Goal: Contribute content

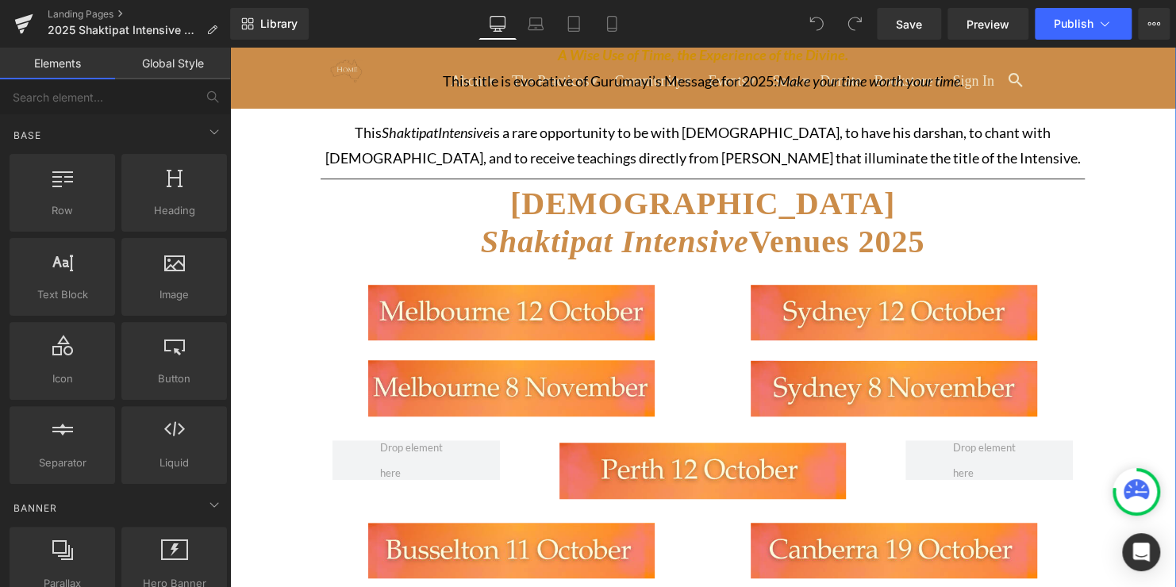
scroll to position [475, 0]
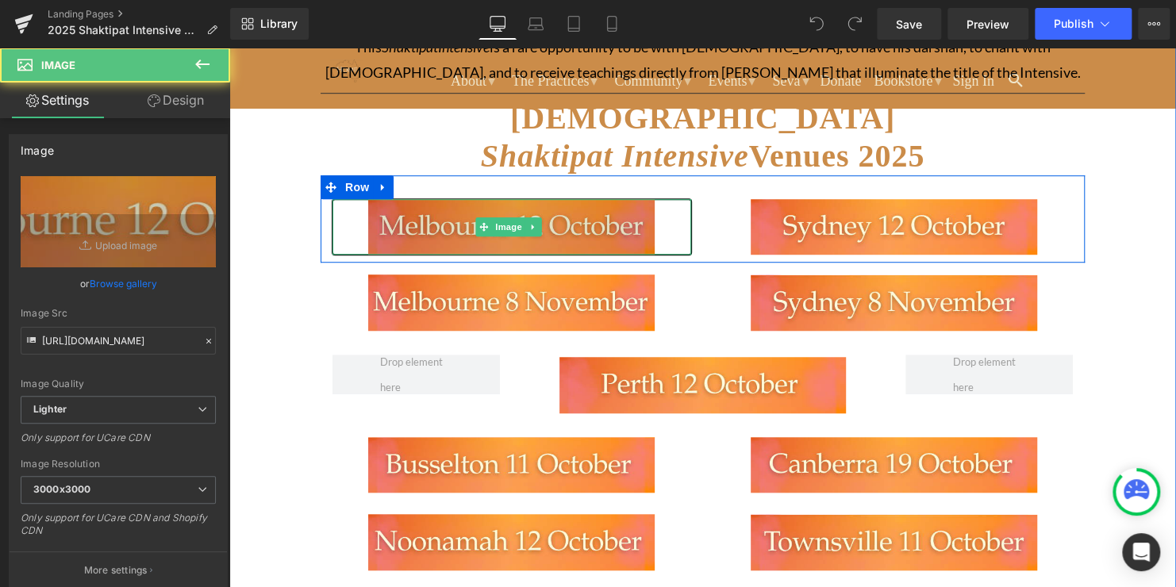
click at [589, 221] on img at bounding box center [511, 227] width 287 height 56
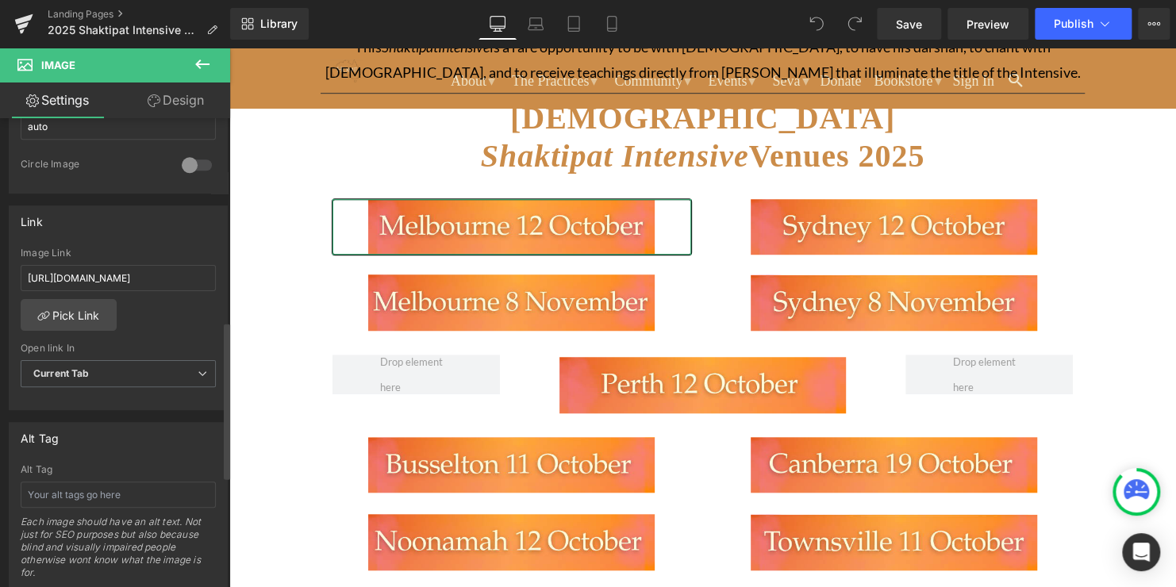
scroll to position [616, 0]
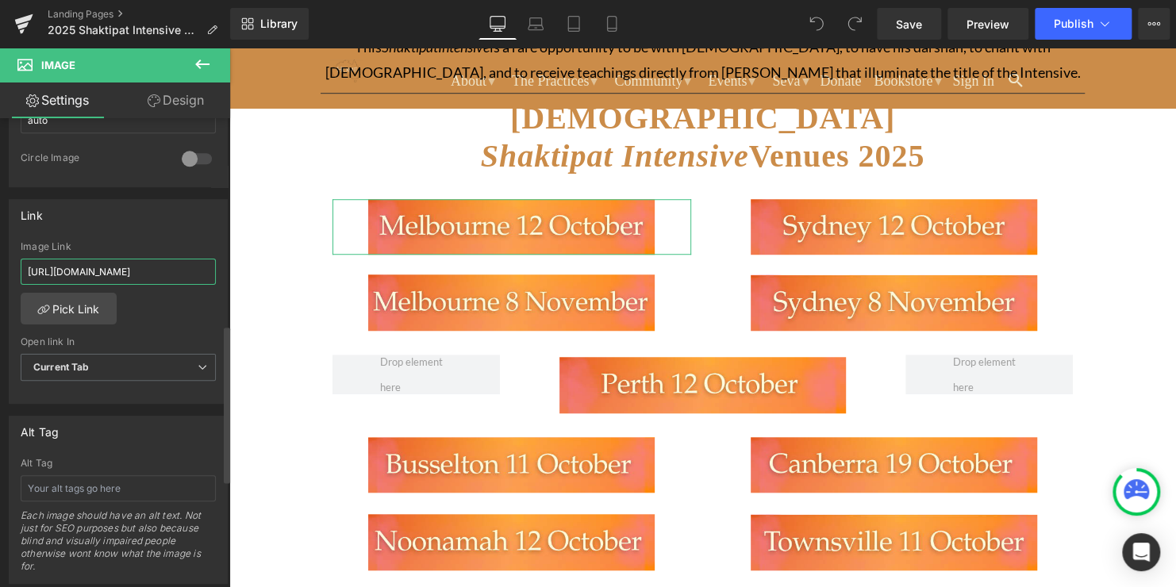
click at [125, 265] on input "[URL][DOMAIN_NAME]" at bounding box center [118, 272] width 195 height 26
click at [77, 311] on link "Pick Link" at bounding box center [69, 309] width 96 height 32
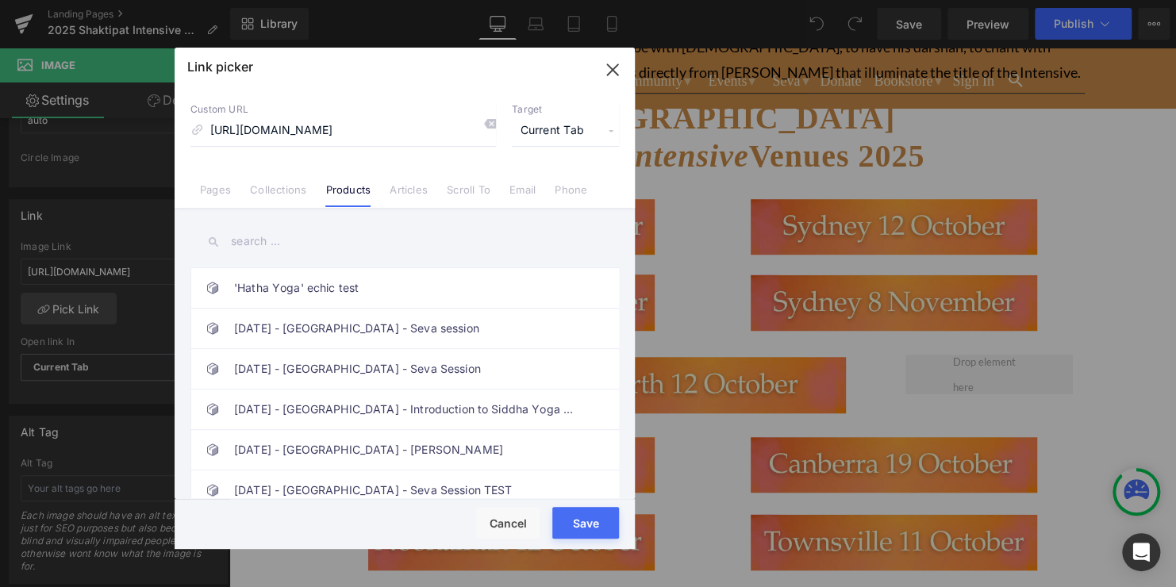
click at [491, 129] on icon at bounding box center [489, 123] width 13 height 13
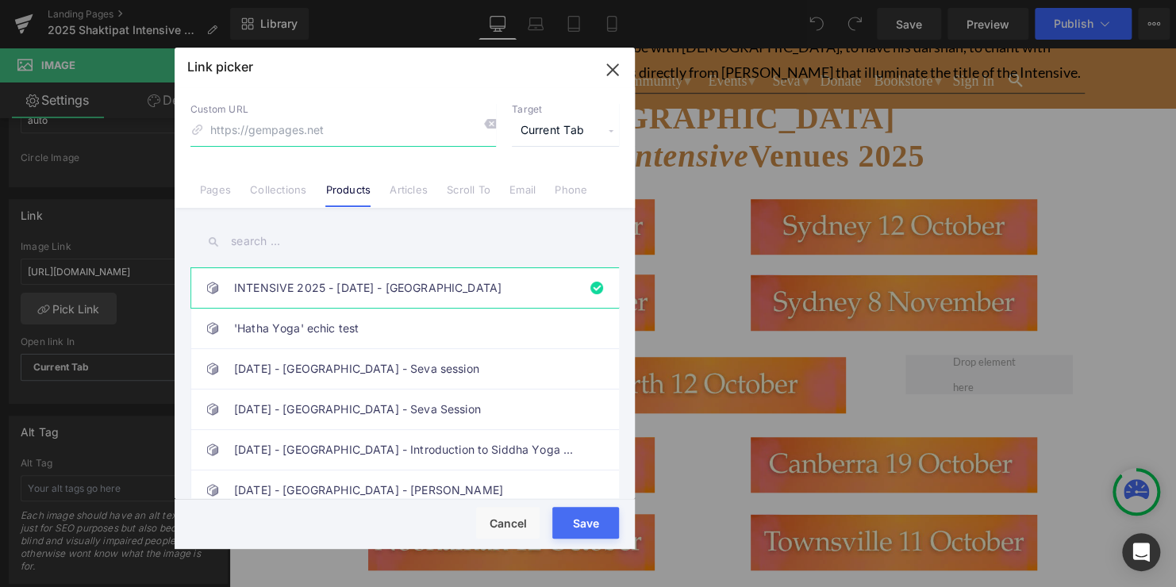
click at [354, 135] on input at bounding box center [343, 131] width 306 height 30
paste input "[URL][DOMAIN_NAME]"
type input "[URL][DOMAIN_NAME]"
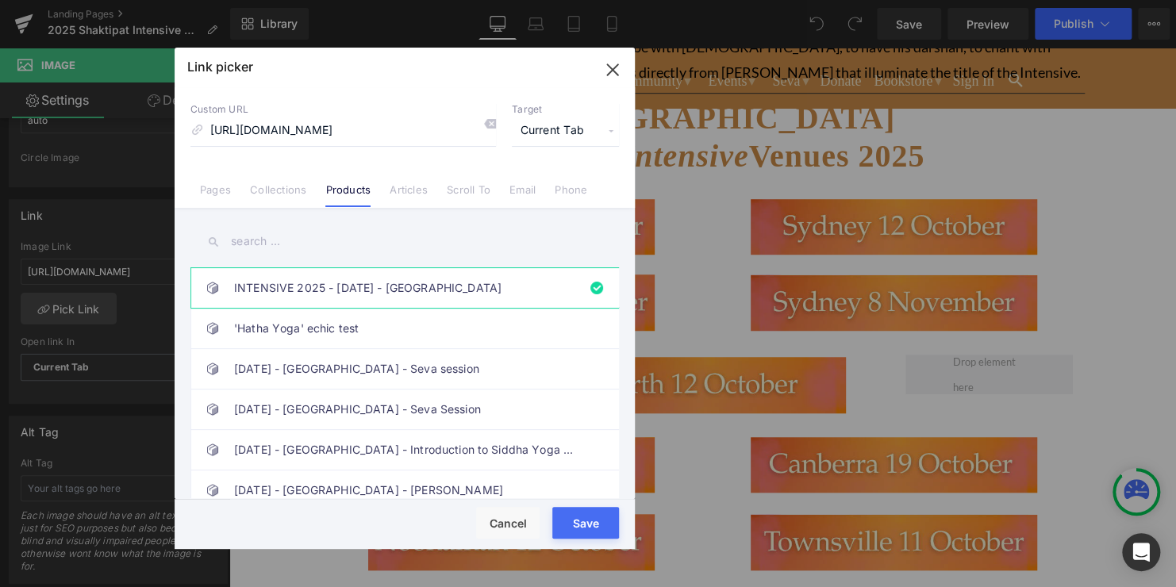
click at [591, 530] on div "Rendering Content" at bounding box center [589, 524] width 98 height 17
drag, startPoint x: 617, startPoint y: 72, endPoint x: 380, endPoint y: 28, distance: 240.7
click at [617, 72] on icon "button" at bounding box center [612, 69] width 25 height 25
type input "[URL][DOMAIN_NAME]"
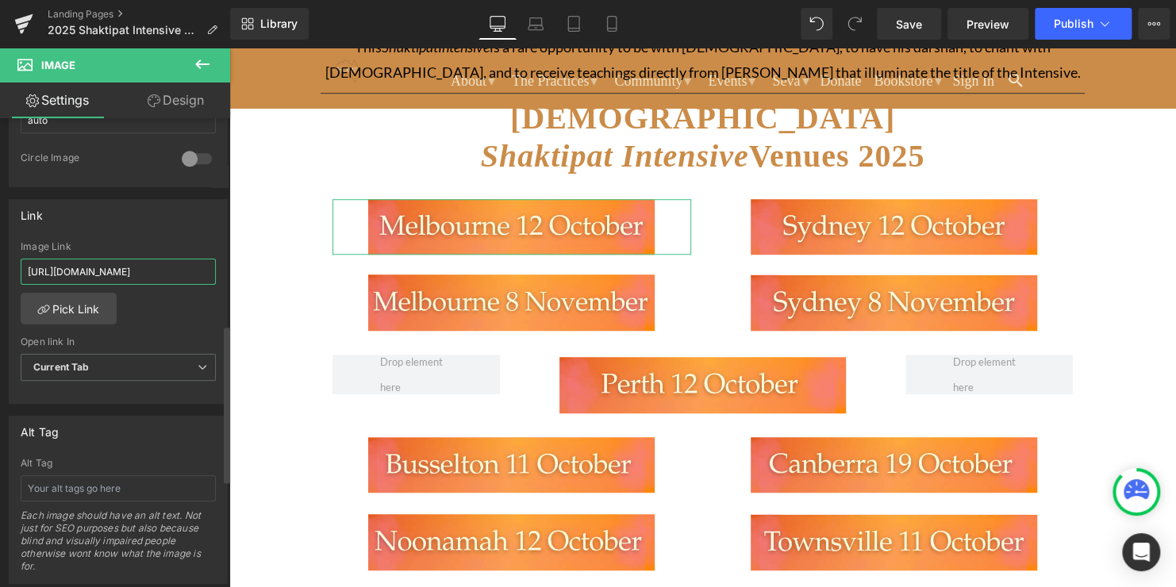
click at [152, 266] on input "[URL][DOMAIN_NAME]" at bounding box center [118, 272] width 195 height 26
drag, startPoint x: 26, startPoint y: 269, endPoint x: 229, endPoint y: 273, distance: 203.2
click at [229, 273] on div "Image [URL][DOMAIN_NAME] Replace Image Upload image or Browse gallery Image Src…" at bounding box center [115, 356] width 230 height 476
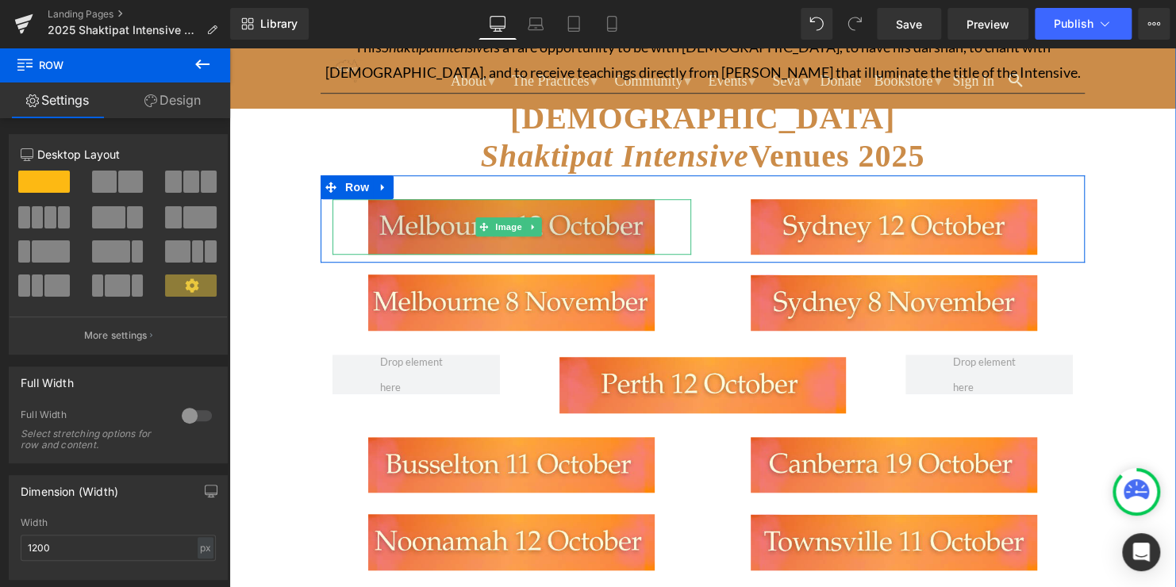
click at [443, 234] on img at bounding box center [511, 227] width 287 height 56
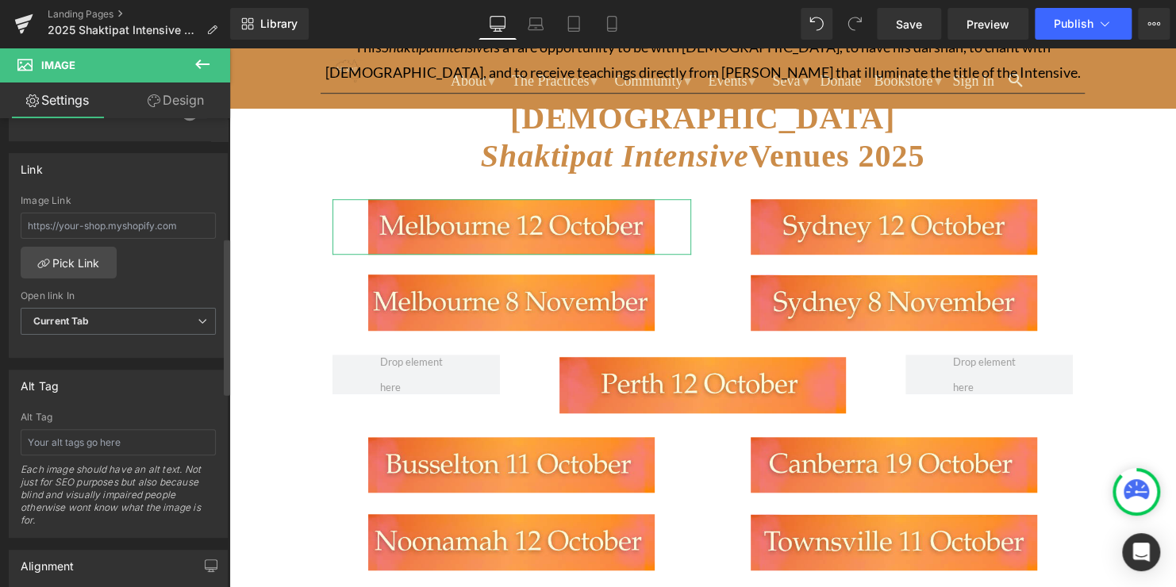
scroll to position [671, 0]
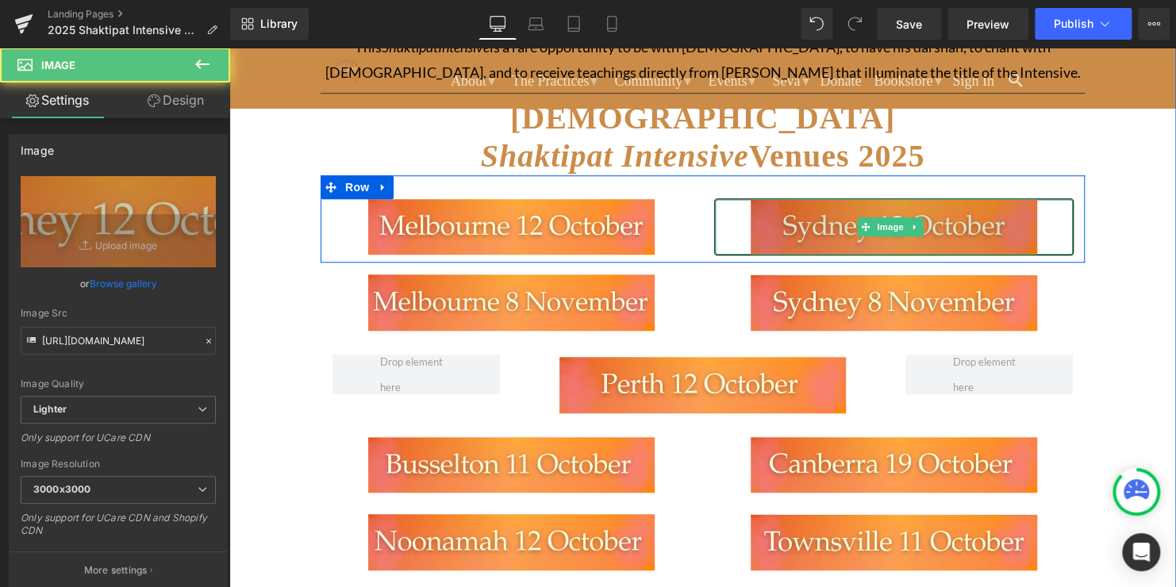
click at [796, 230] on img at bounding box center [894, 227] width 287 height 56
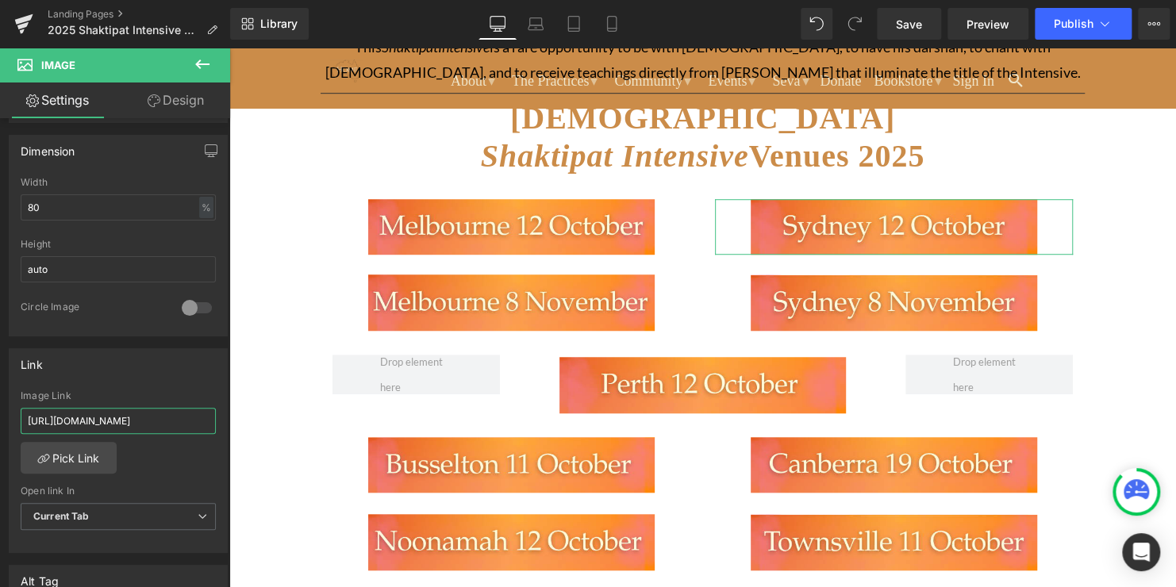
scroll to position [0, 145]
drag, startPoint x: 252, startPoint y: 459, endPoint x: 275, endPoint y: 425, distance: 40.1
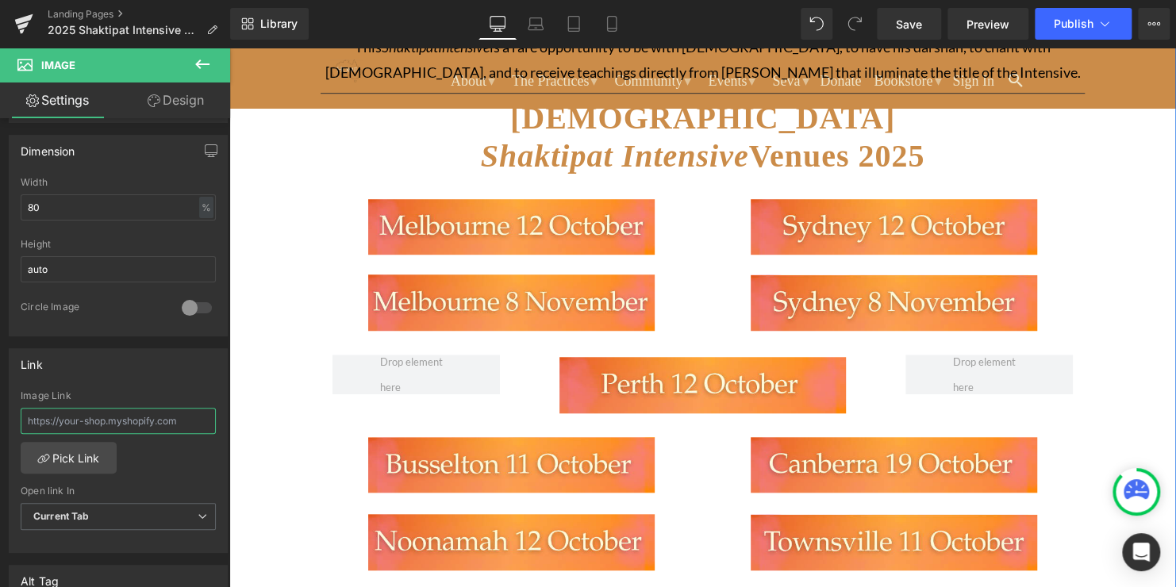
scroll to position [0, 0]
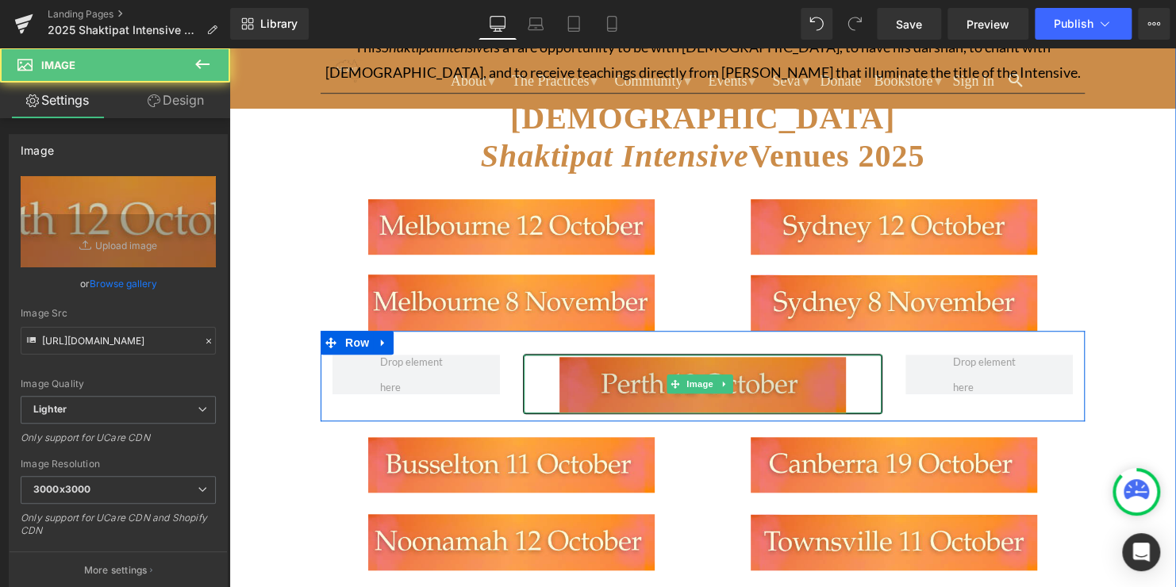
click at [596, 388] on img at bounding box center [703, 384] width 287 height 59
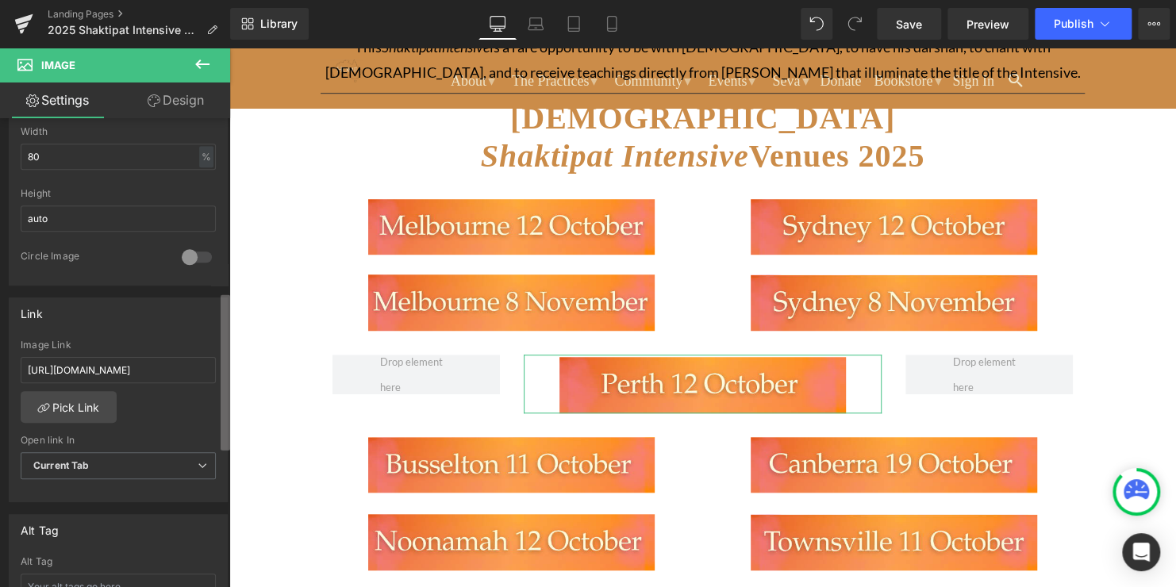
scroll to position [0, 137]
drag, startPoint x: 257, startPoint y: 413, endPoint x: 255, endPoint y: 378, distance: 35.0
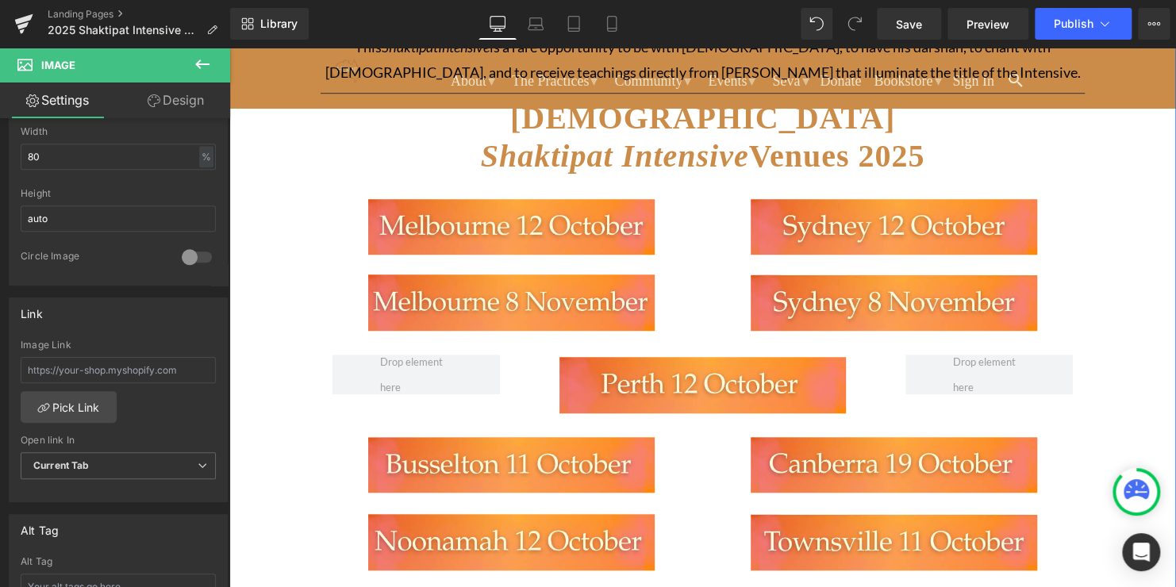
scroll to position [0, 0]
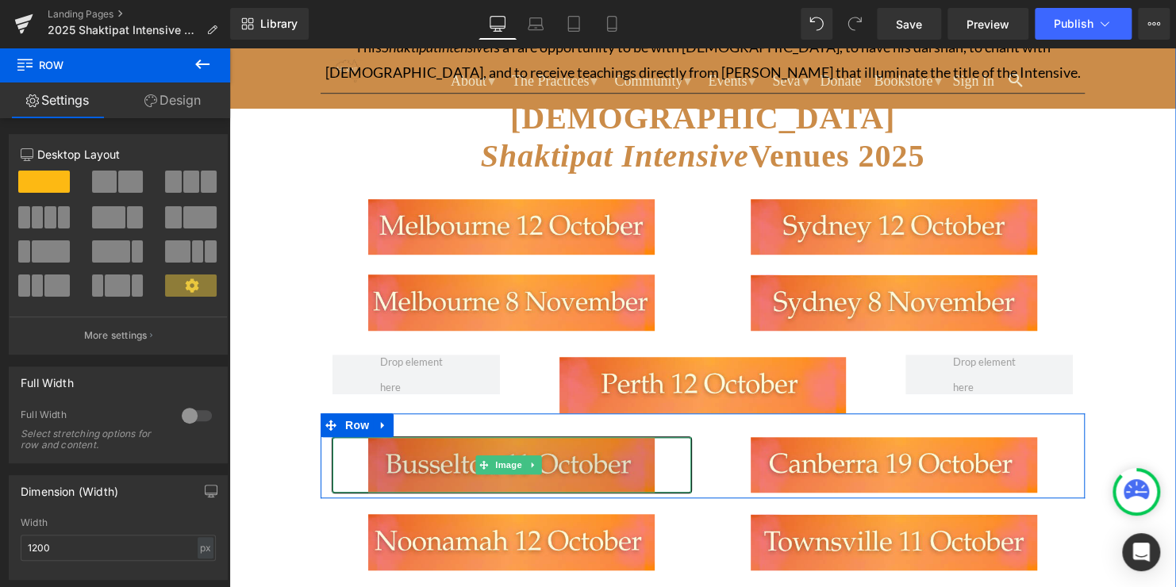
click at [469, 471] on img at bounding box center [511, 465] width 287 height 56
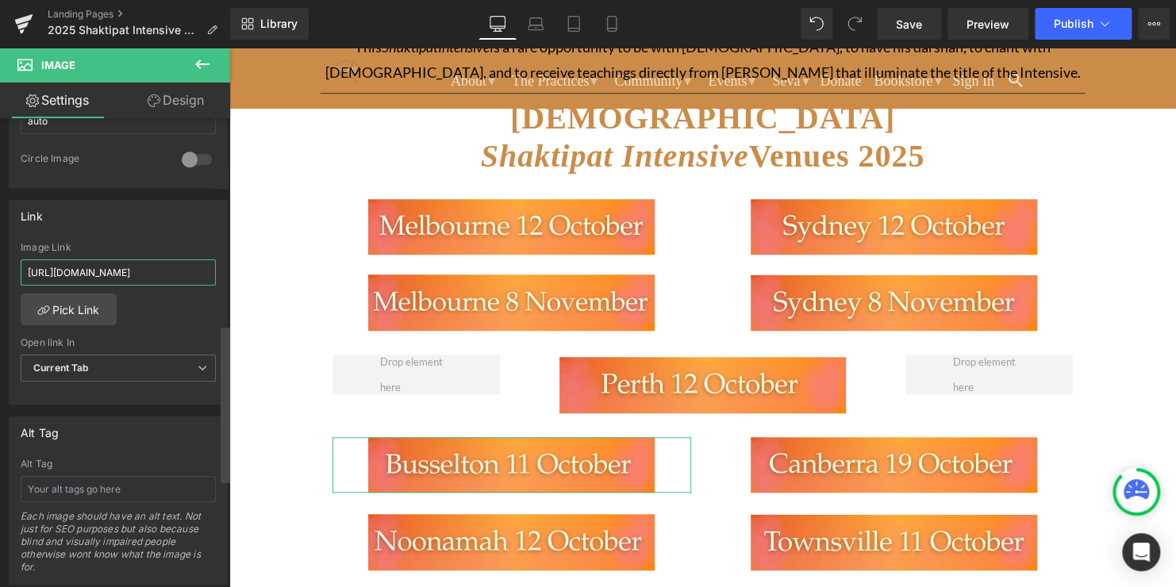
scroll to position [0, 171]
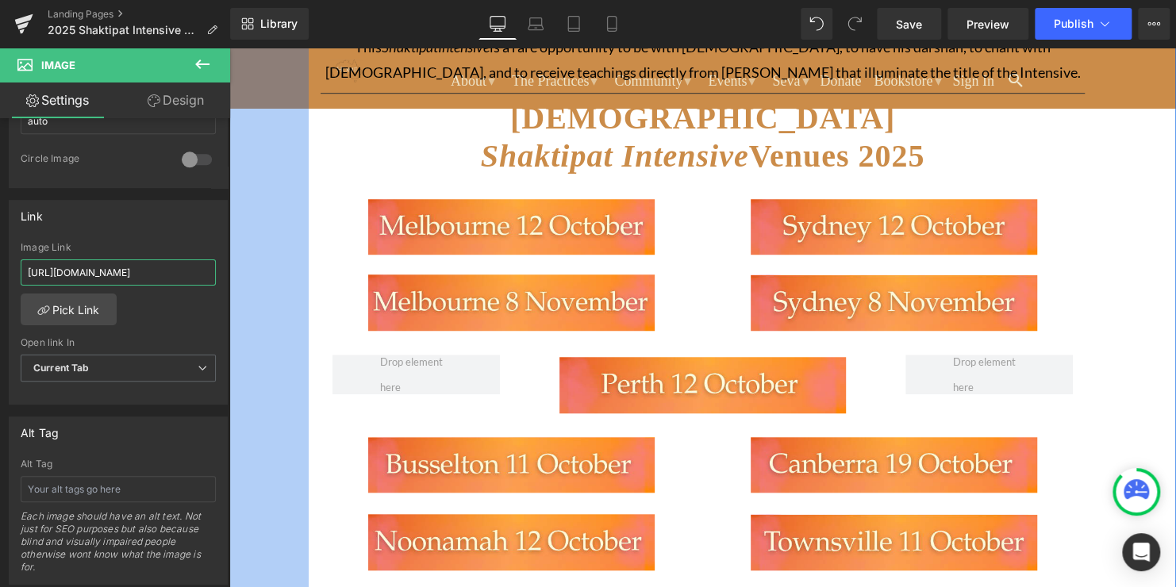
drag, startPoint x: 254, startPoint y: 318, endPoint x: 253, endPoint y: 286, distance: 32.6
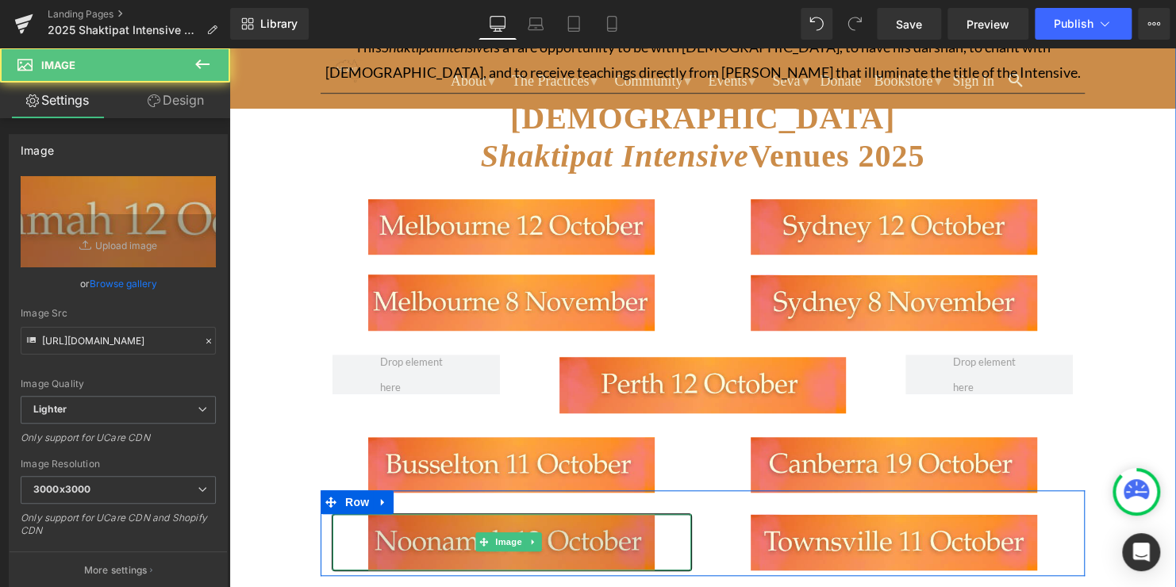
click at [468, 537] on img at bounding box center [511, 542] width 287 height 56
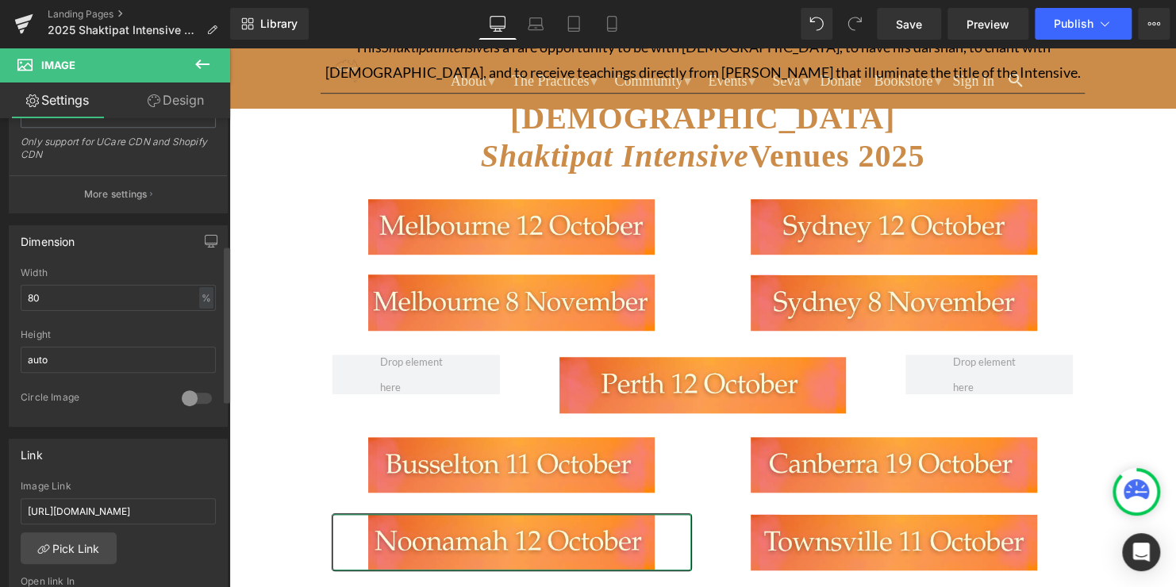
scroll to position [377, 0]
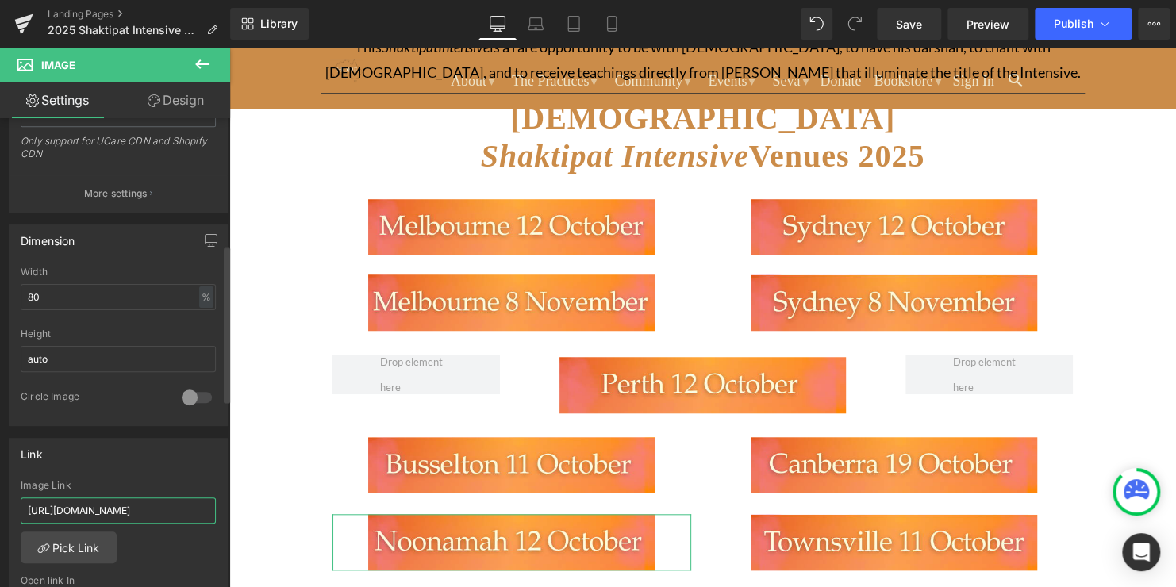
click at [138, 505] on input "[URL][DOMAIN_NAME]" at bounding box center [118, 511] width 195 height 26
click at [148, 508] on input "[URL][DOMAIN_NAME]" at bounding box center [118, 511] width 195 height 26
click at [52, 556] on link "Pick Link" at bounding box center [69, 548] width 96 height 32
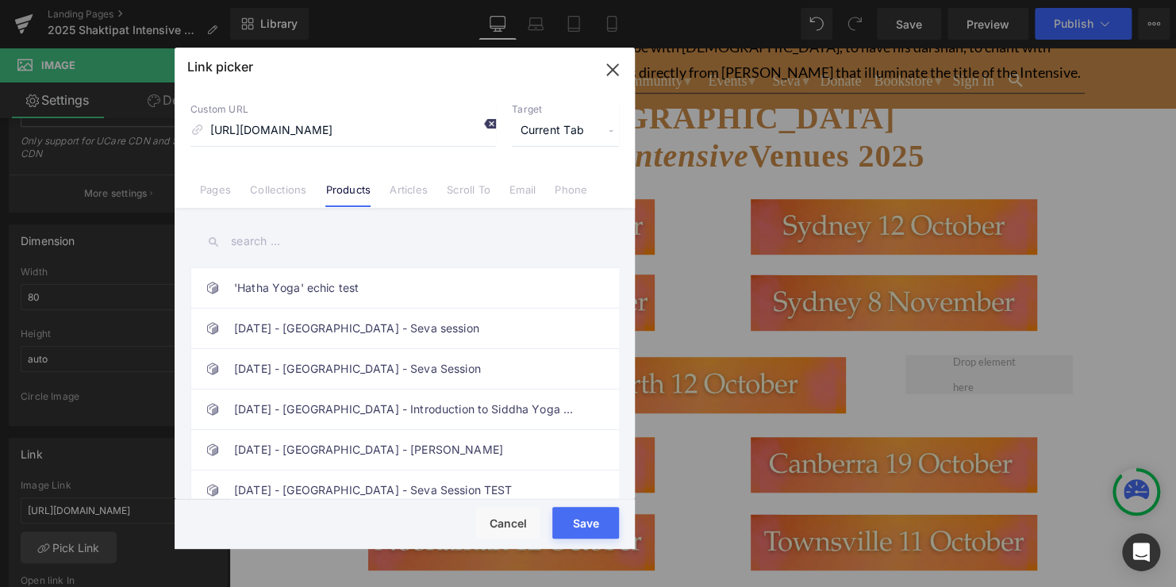
scroll to position [0, 0]
click at [491, 124] on icon at bounding box center [489, 123] width 13 height 13
click at [577, 522] on div "Rendering Content" at bounding box center [589, 524] width 98 height 17
click at [579, 533] on button "Save" at bounding box center [585, 523] width 67 height 32
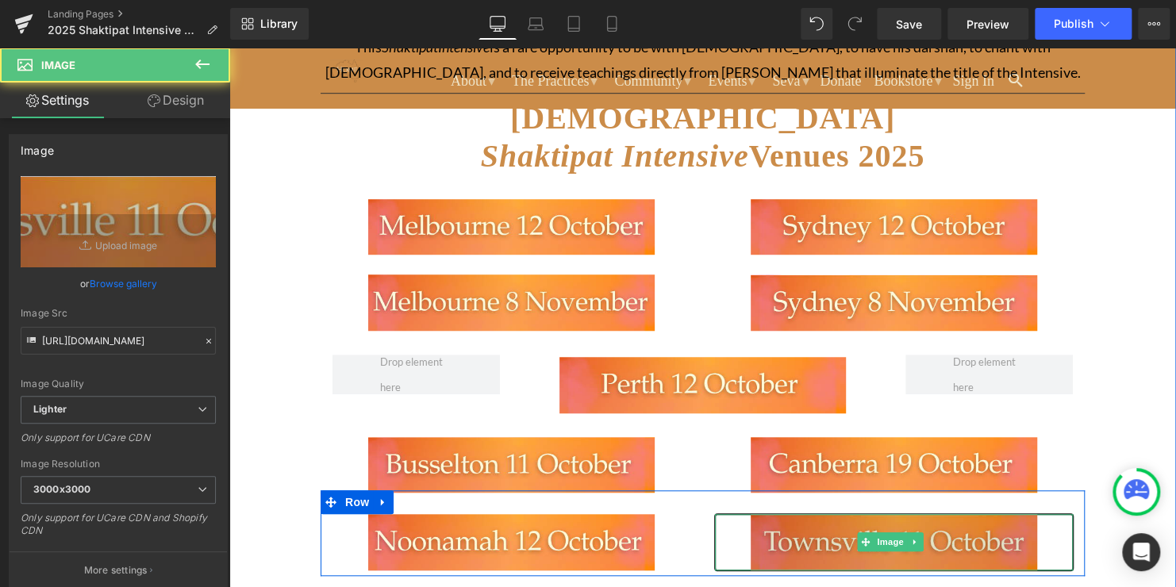
click at [970, 535] on img at bounding box center [894, 542] width 287 height 56
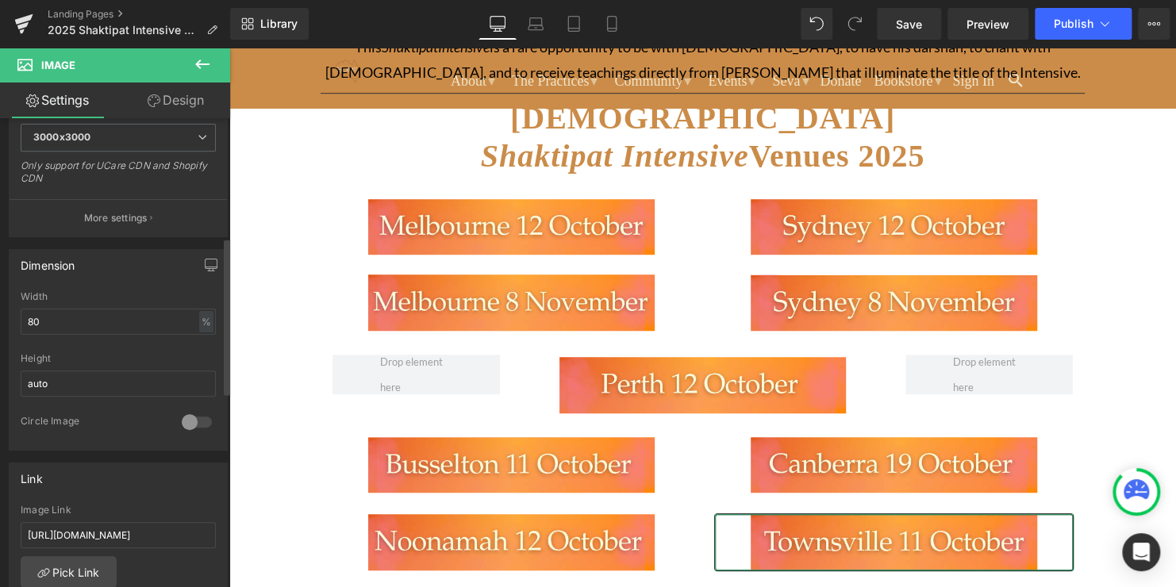
scroll to position [359, 0]
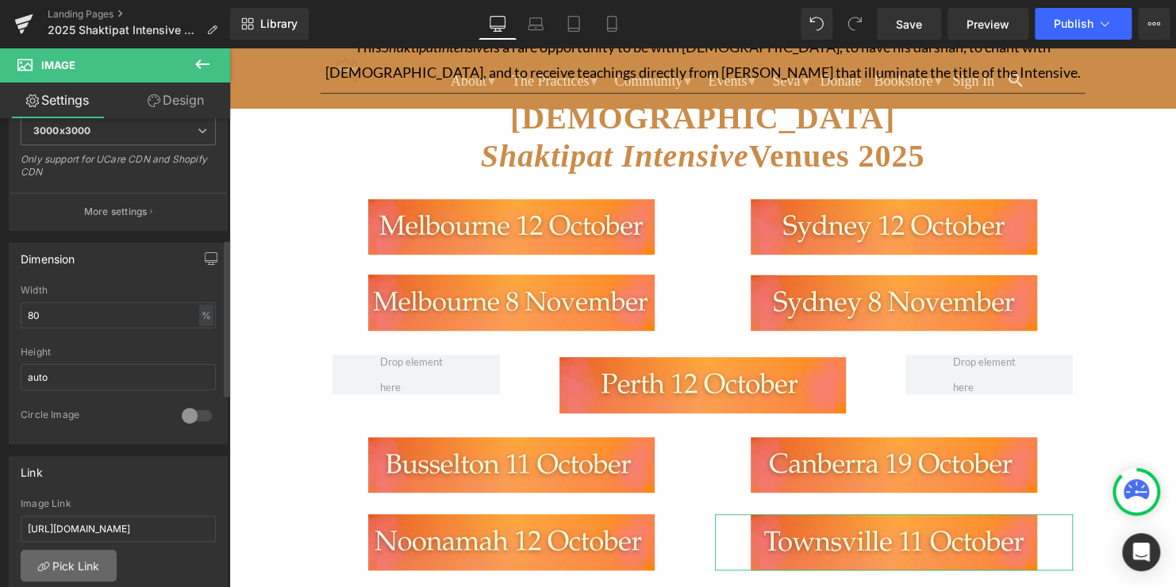
click at [61, 571] on link "Pick Link" at bounding box center [69, 566] width 96 height 32
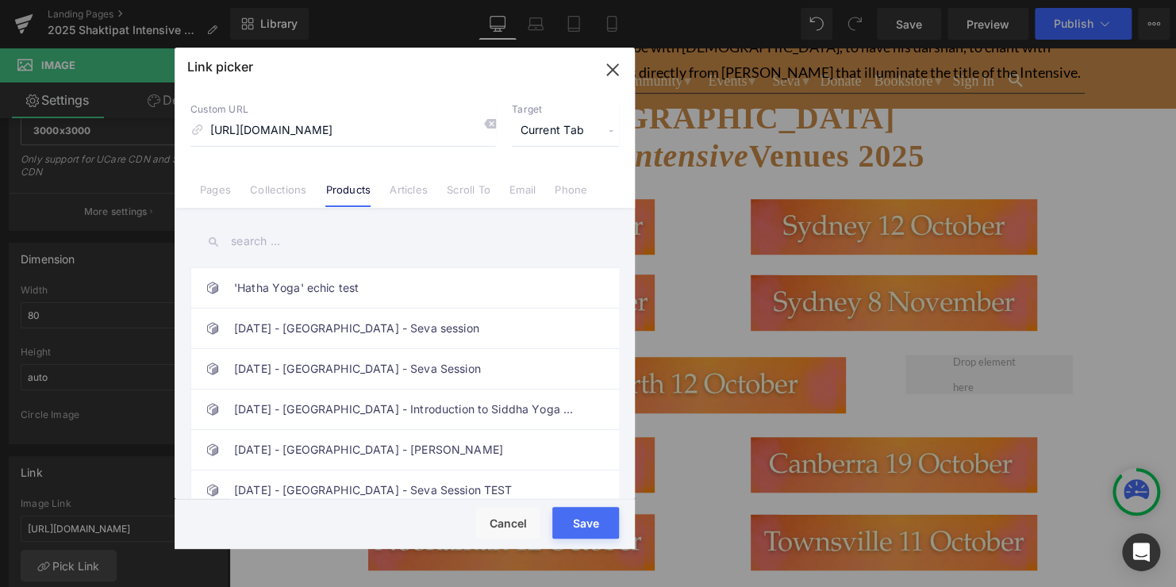
scroll to position [0, 0]
click at [487, 124] on icon at bounding box center [489, 123] width 13 height 13
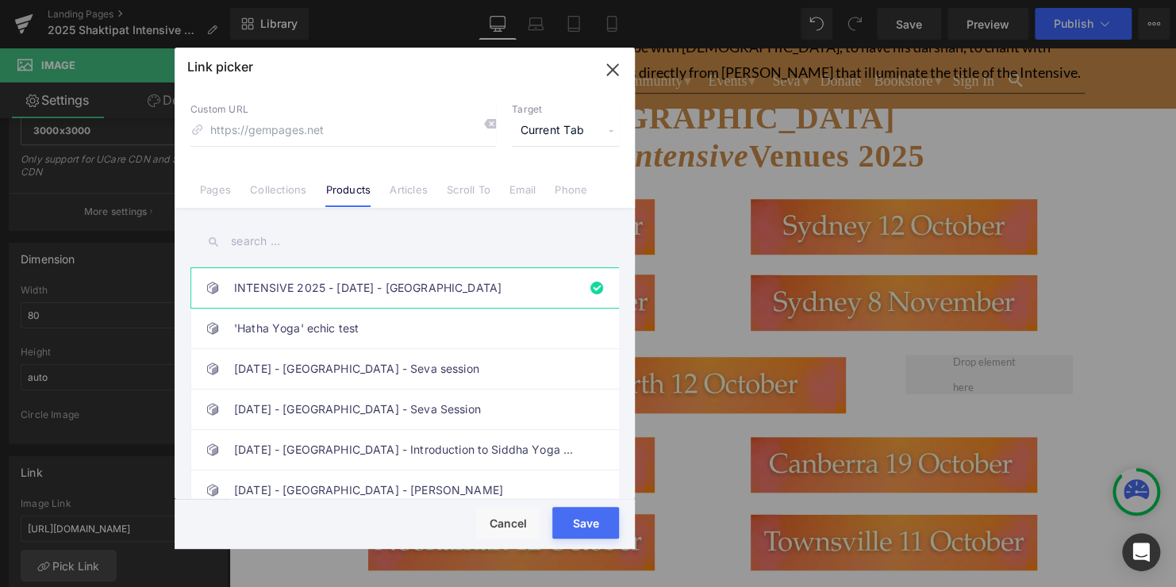
click at [577, 533] on button "Save" at bounding box center [585, 523] width 67 height 32
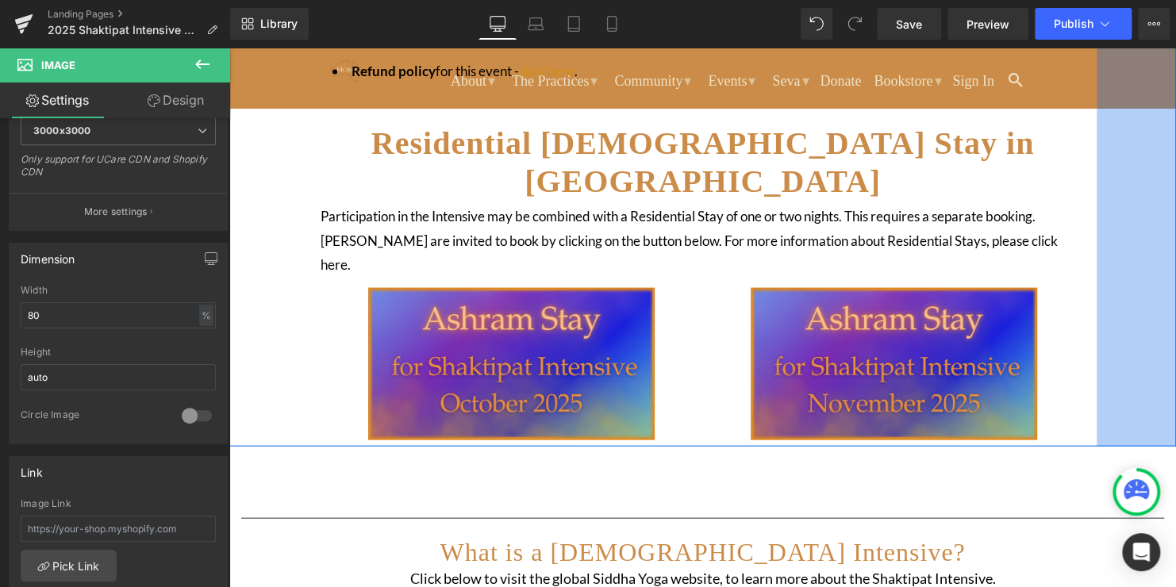
scroll to position [1545, 0]
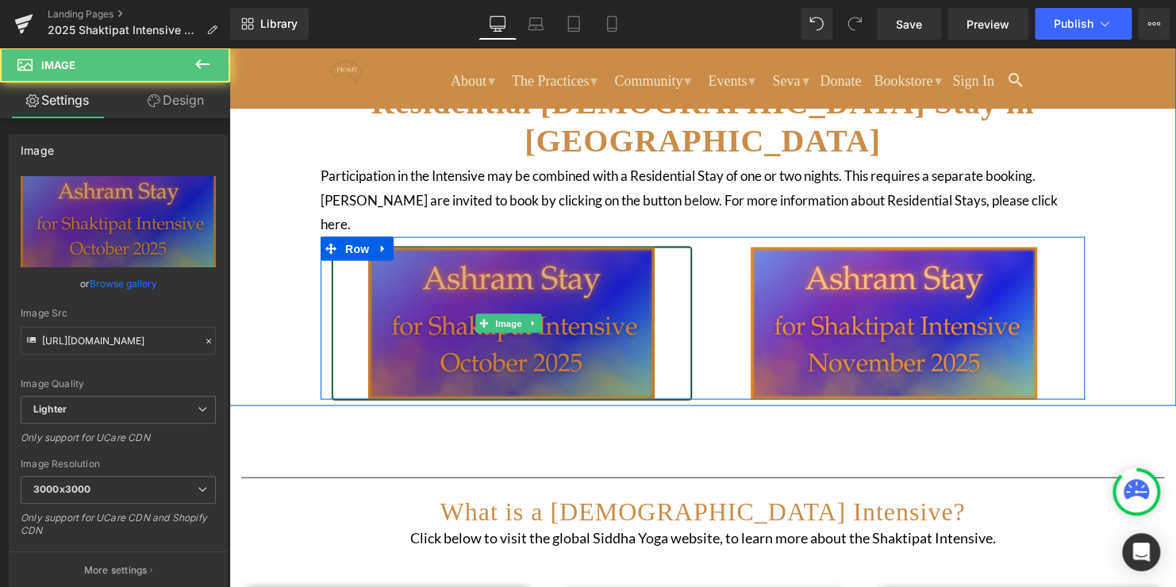
click at [602, 248] on img at bounding box center [511, 324] width 287 height 152
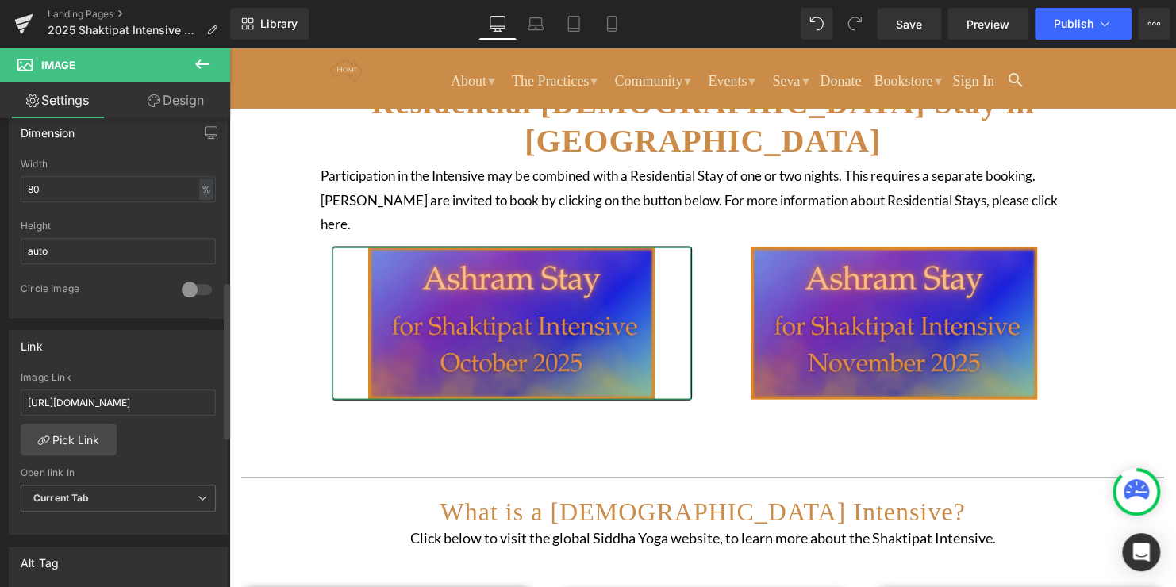
scroll to position [486, 0]
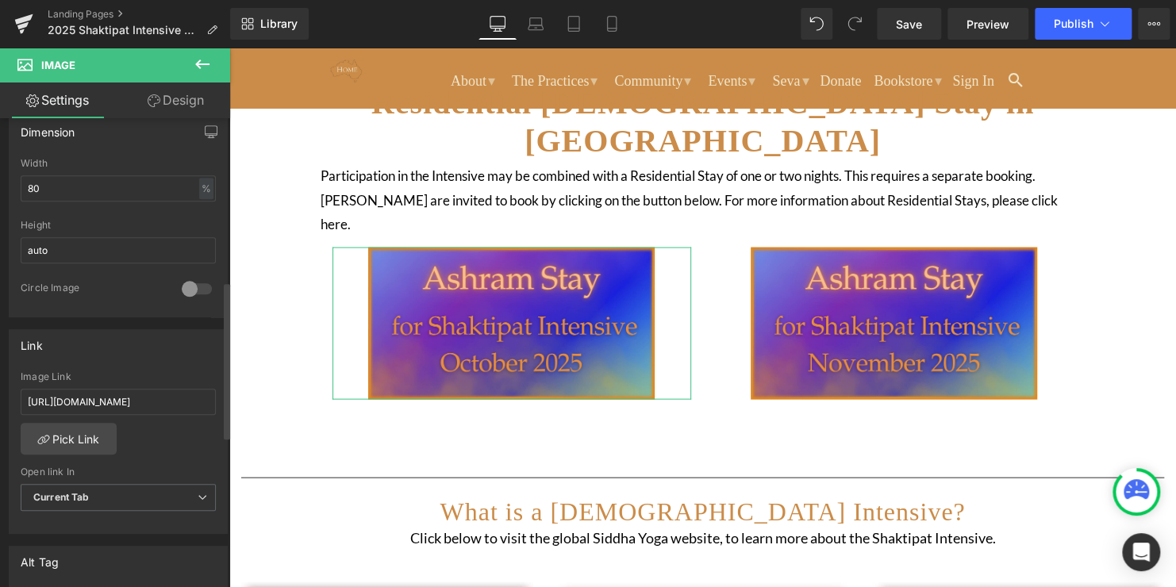
click at [90, 440] on link "Pick Link" at bounding box center [69, 439] width 96 height 32
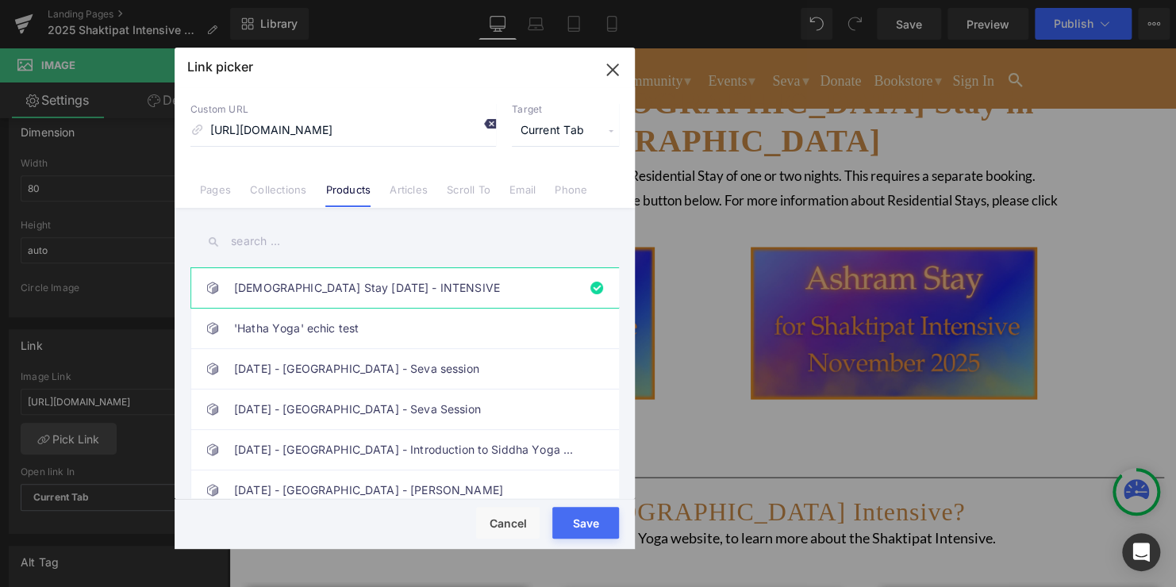
scroll to position [0, 0]
click at [492, 125] on icon at bounding box center [489, 123] width 13 height 13
click at [583, 534] on button "Save" at bounding box center [585, 523] width 67 height 32
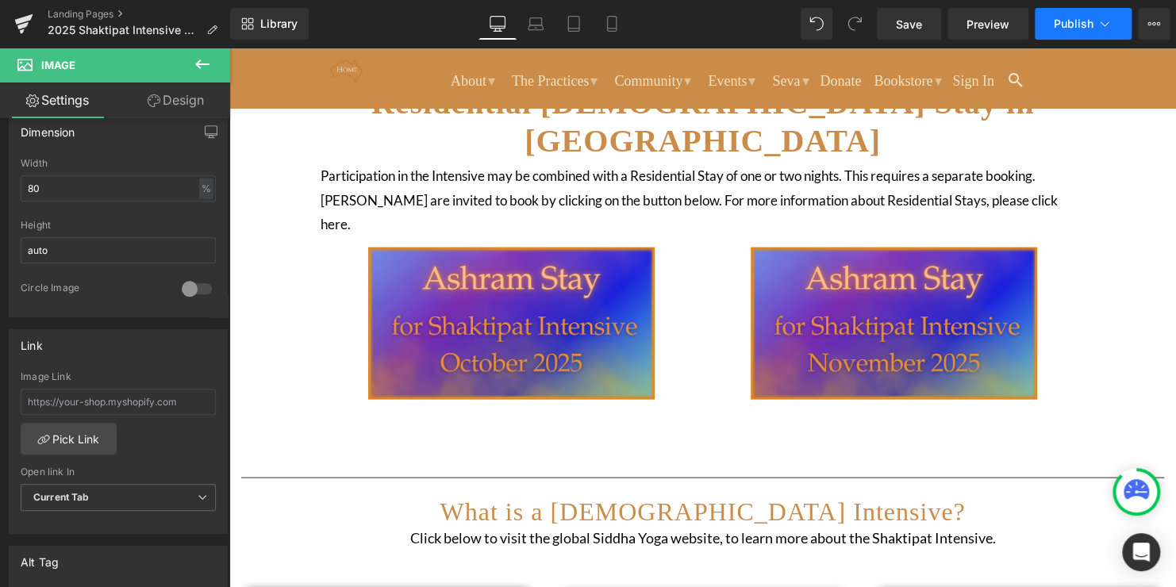
click at [1064, 24] on span "Publish" at bounding box center [1074, 23] width 40 height 13
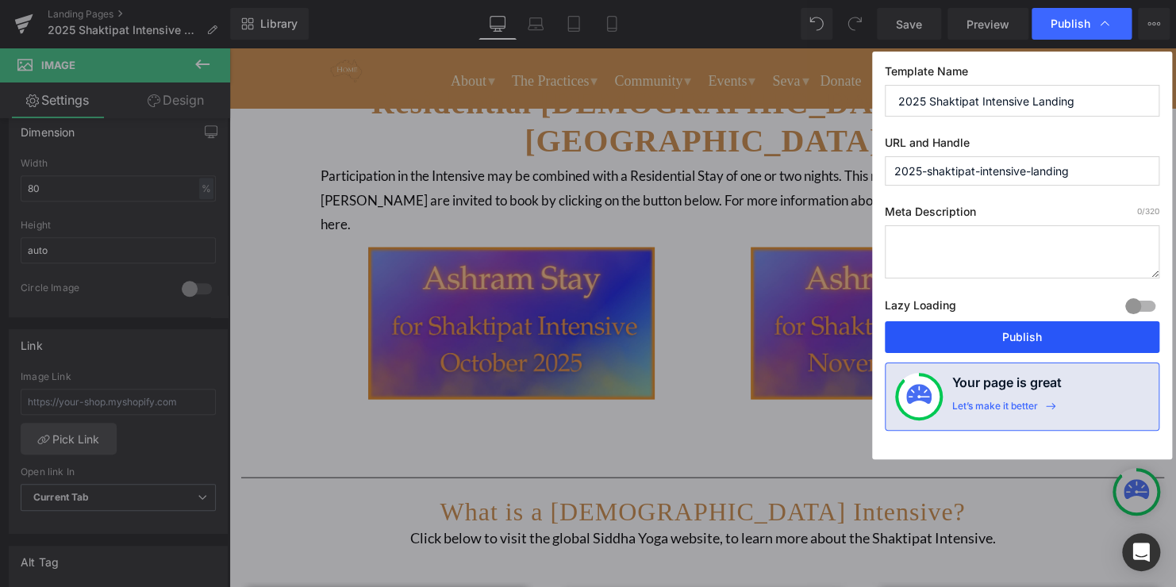
click at [1006, 333] on button "Publish" at bounding box center [1022, 337] width 275 height 32
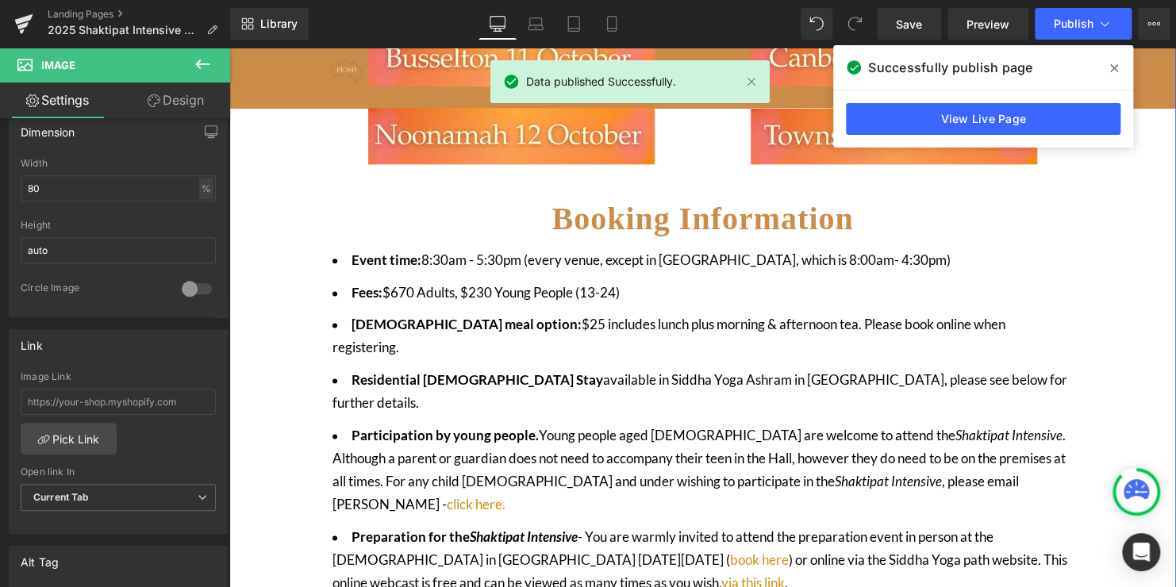
scroll to position [879, 0]
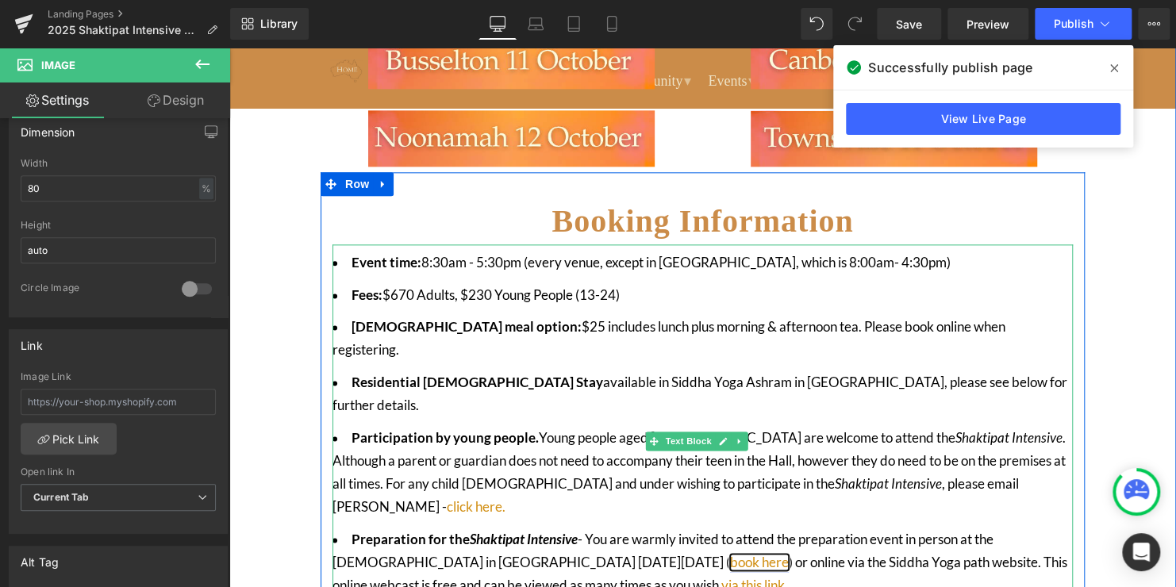
click at [730, 554] on link "book here" at bounding box center [759, 562] width 59 height 17
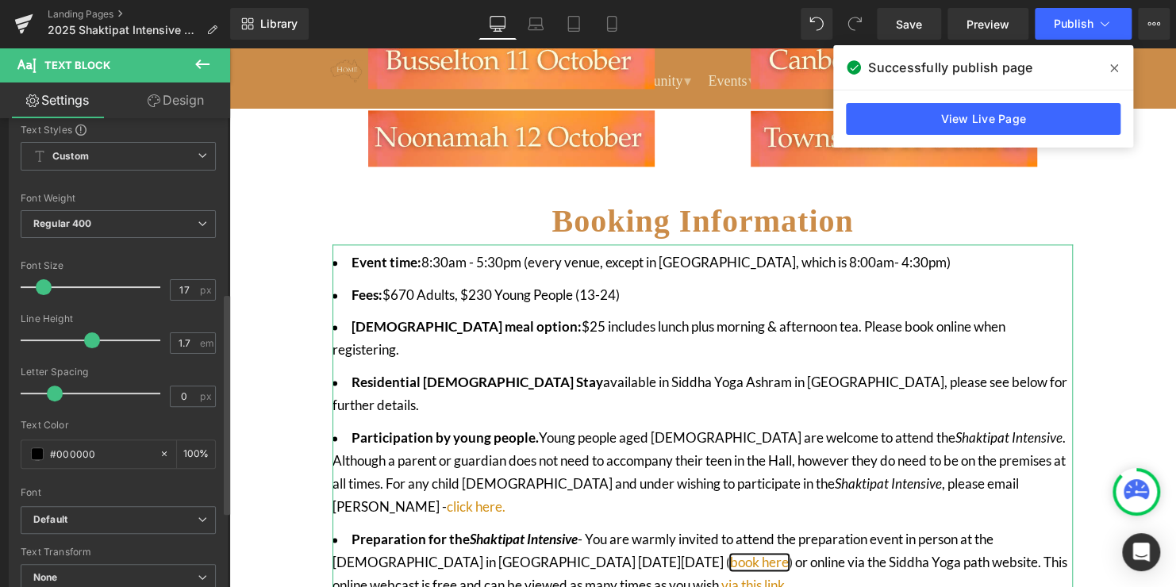
scroll to position [0, 0]
